Goal: Information Seeking & Learning: Learn about a topic

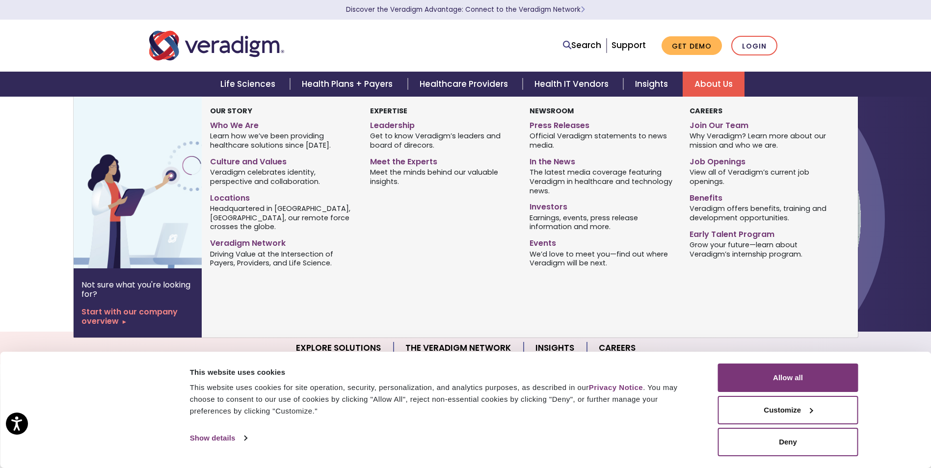
click at [700, 84] on link "About Us" at bounding box center [714, 84] width 62 height 25
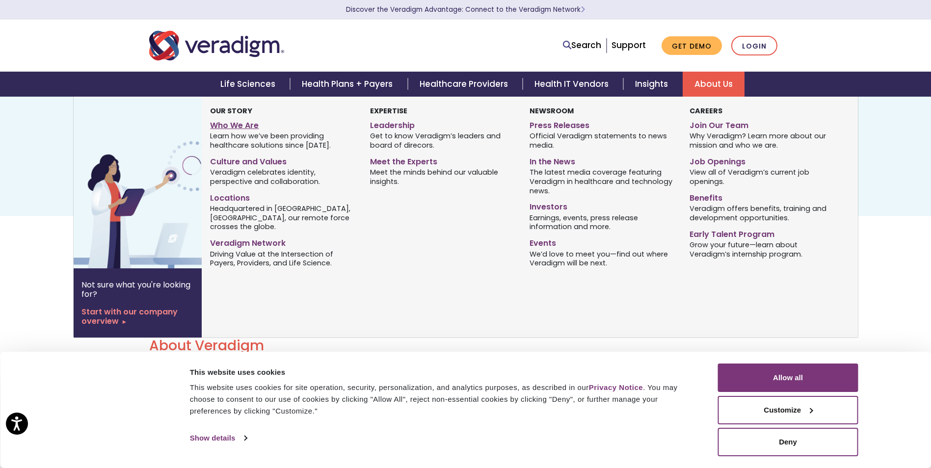
click at [238, 122] on link "Who We Are" at bounding box center [282, 124] width 145 height 14
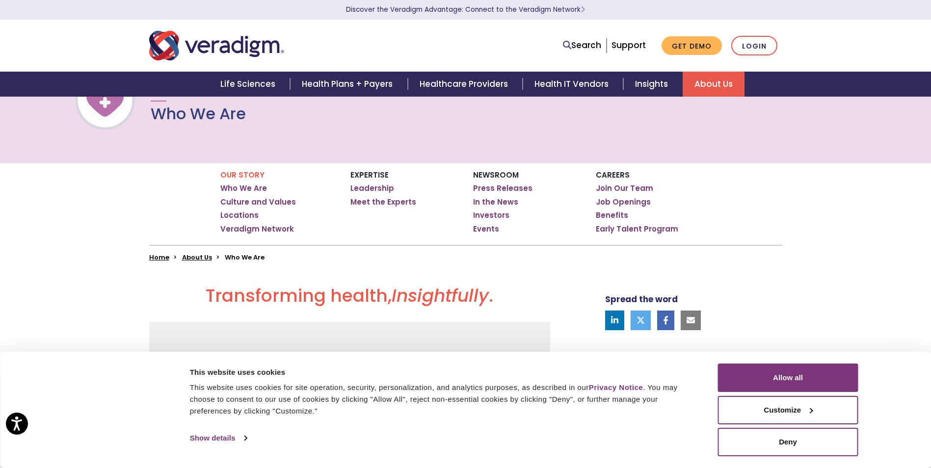
scroll to position [10, 0]
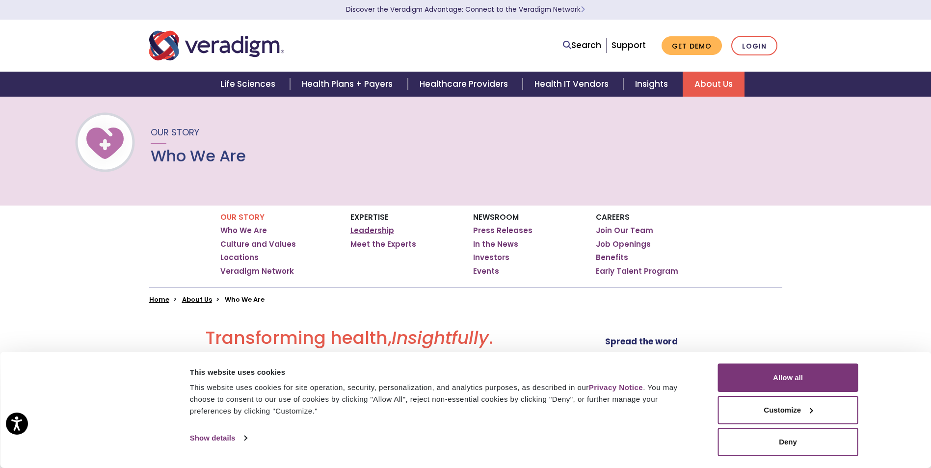
click at [367, 228] on link "Leadership" at bounding box center [372, 231] width 44 height 10
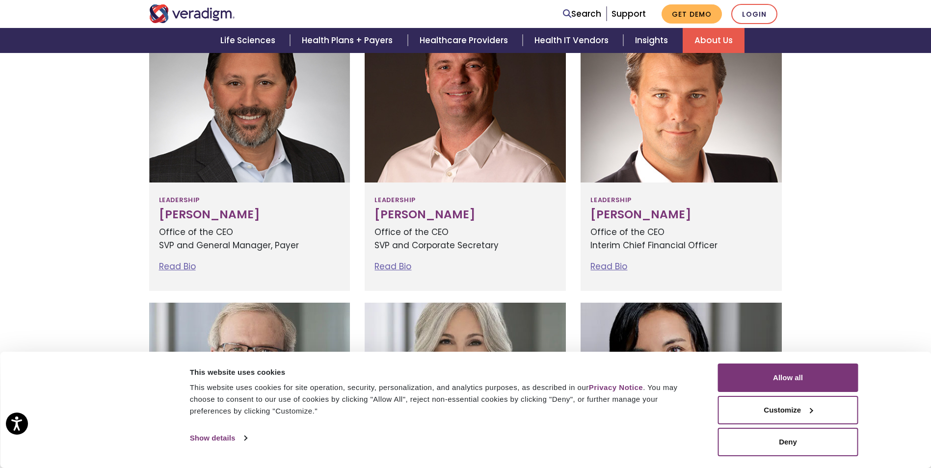
scroll to position [343, 0]
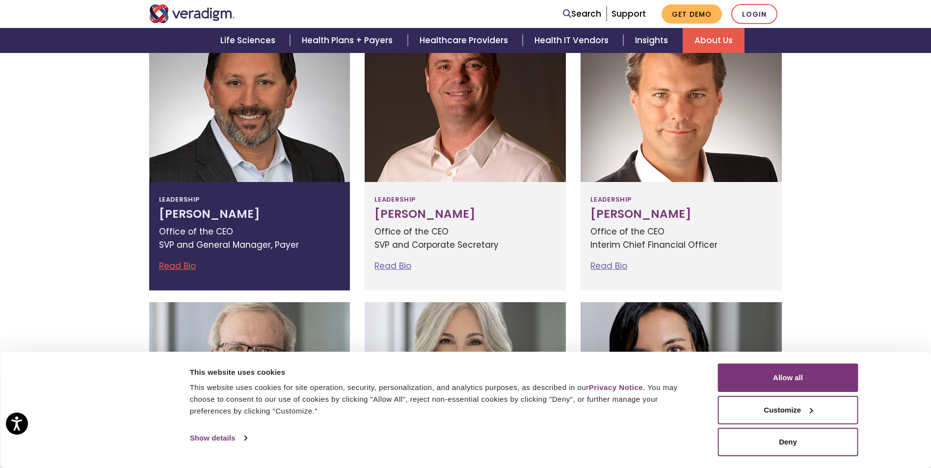
click at [176, 263] on link "Read Bio" at bounding box center [177, 266] width 37 height 12
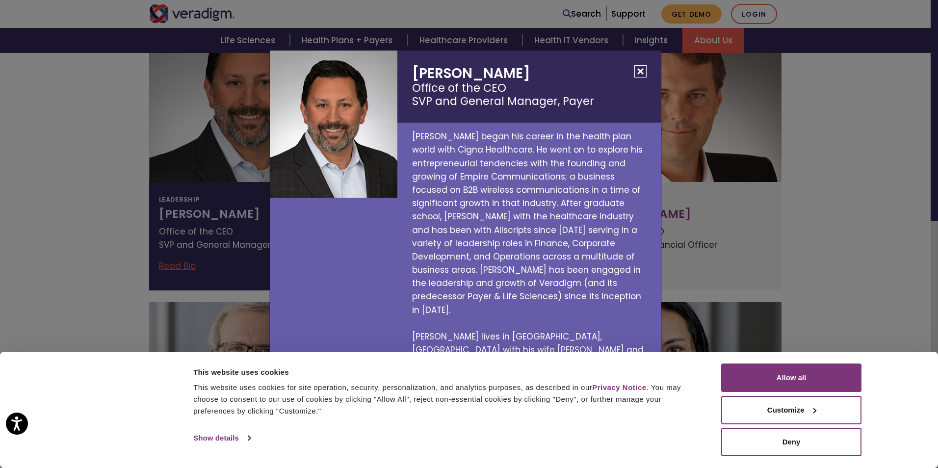
click at [559, 271] on p "Jay began his career in the health plan world with Cigna Healthcare. He went on…" at bounding box center [528, 270] width 263 height 295
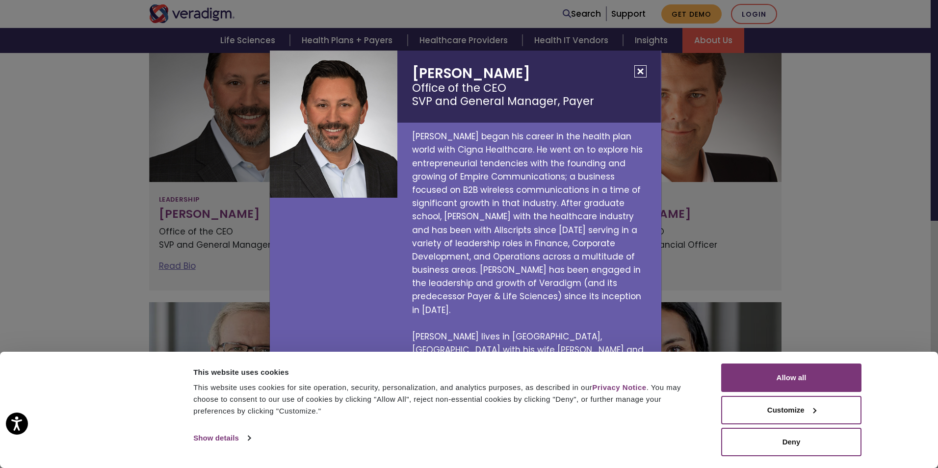
click at [497, 426] on div "This website uses cookies This website uses cookies for site operation, securit…" at bounding box center [451, 405] width 520 height 82
click at [888, 380] on div "Consent Details [#IABV2SETTINGS#] About This website uses cookies This website …" at bounding box center [469, 410] width 938 height 116
click at [792, 440] on button "Deny" at bounding box center [791, 442] width 140 height 28
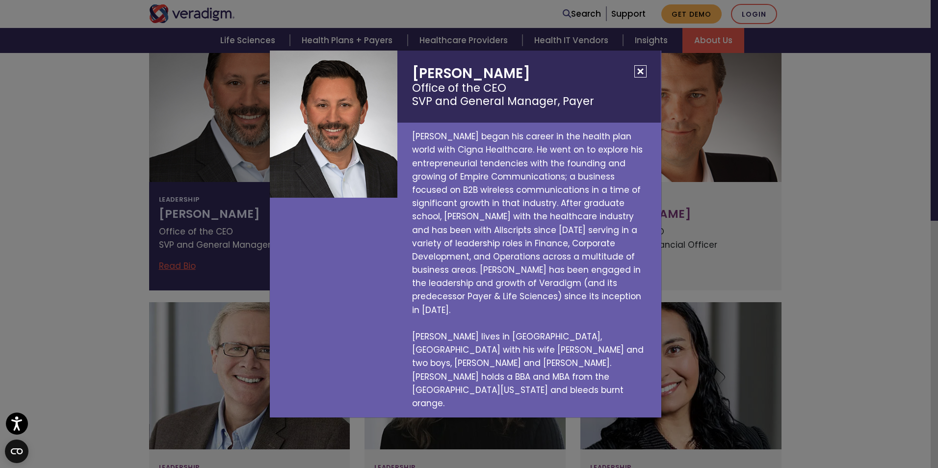
click at [52, 269] on div "Jay Bhattacharyya Office of the CEO SVP and General Manager, Payer Jay began hi…" at bounding box center [469, 234] width 938 height 468
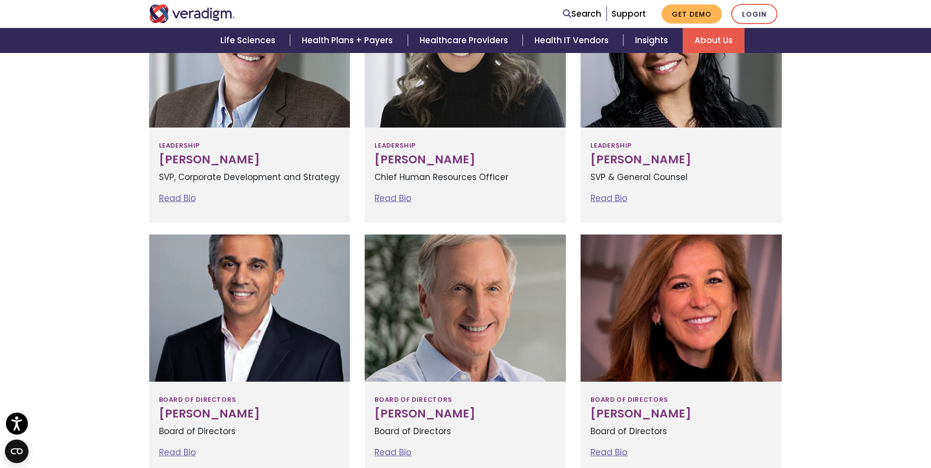
scroll to position [785, 0]
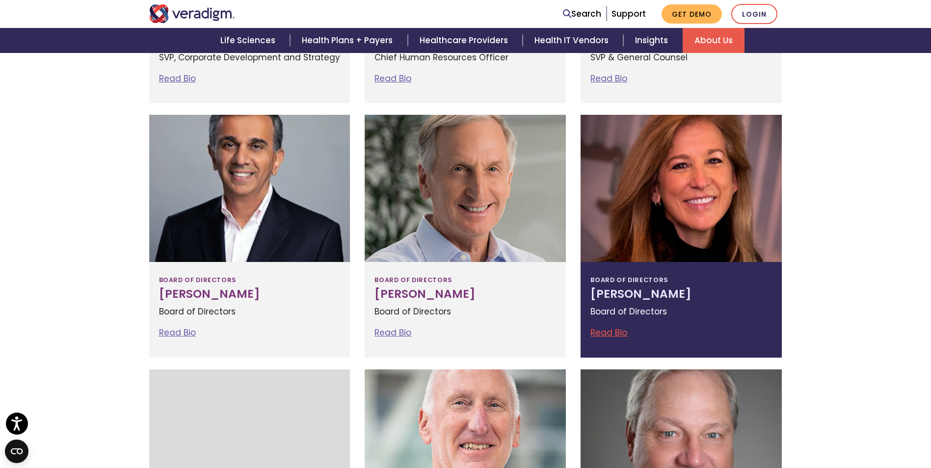
click at [611, 333] on link "Read Bio" at bounding box center [608, 333] width 37 height 12
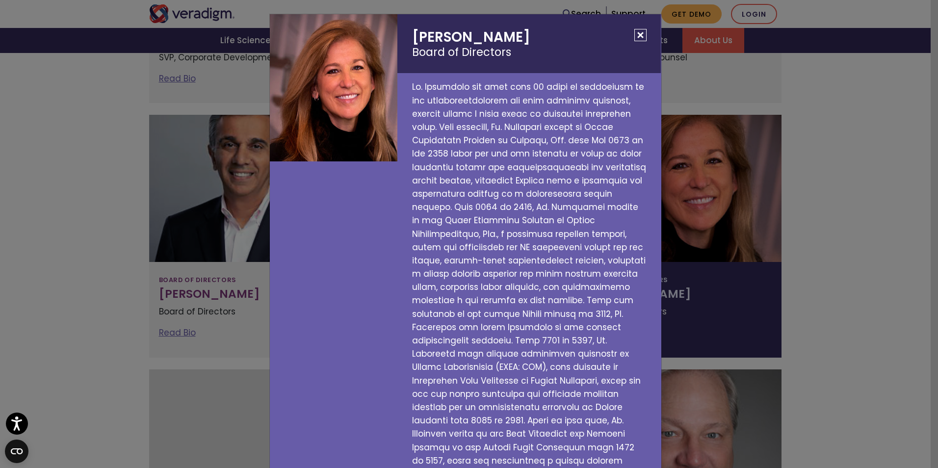
click at [59, 272] on div "Susan Rodriguez Board of Directors" at bounding box center [469, 234] width 938 height 468
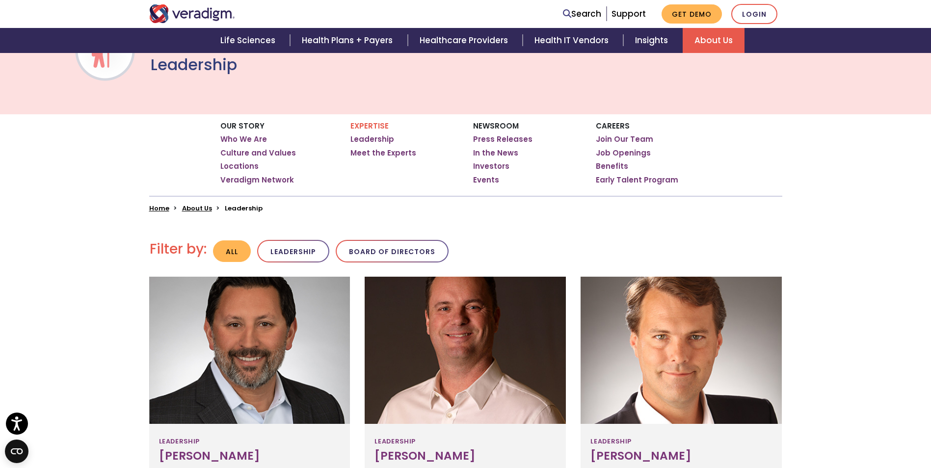
scroll to position [0, 0]
